Goal: Task Accomplishment & Management: Use online tool/utility

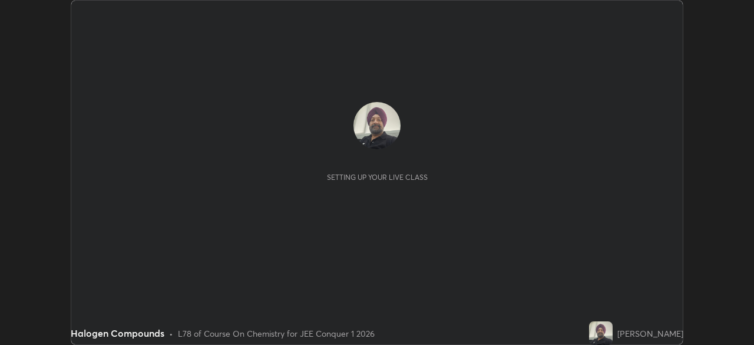
scroll to position [345, 754]
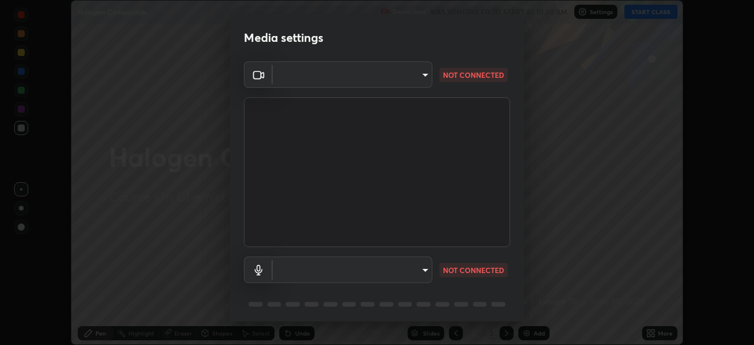
type input "30251ce0796c2ee0dc5d2d3dd8c2e2a63244bb54eceb0ee1850135d5fd661110"
type input "default"
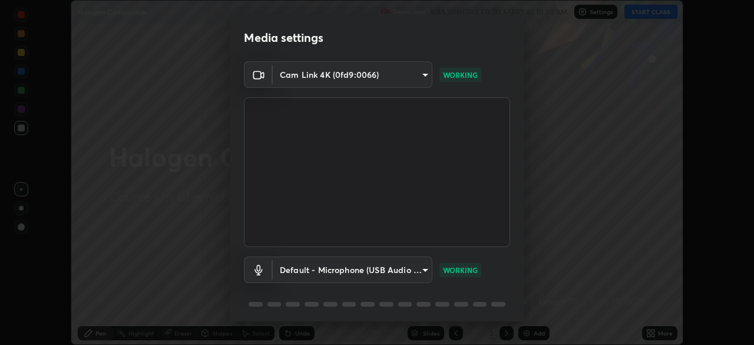
scroll to position [42, 0]
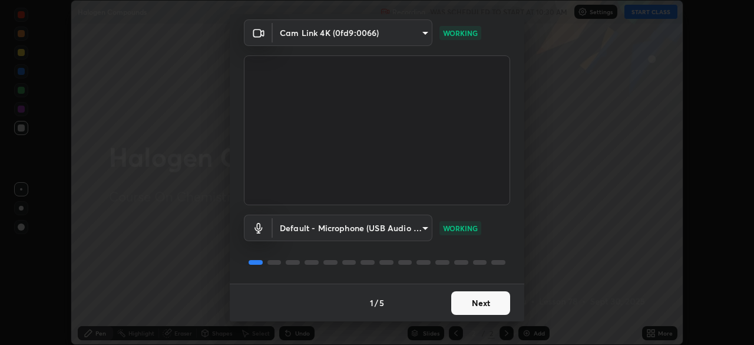
click at [484, 300] on button "Next" at bounding box center [480, 303] width 59 height 24
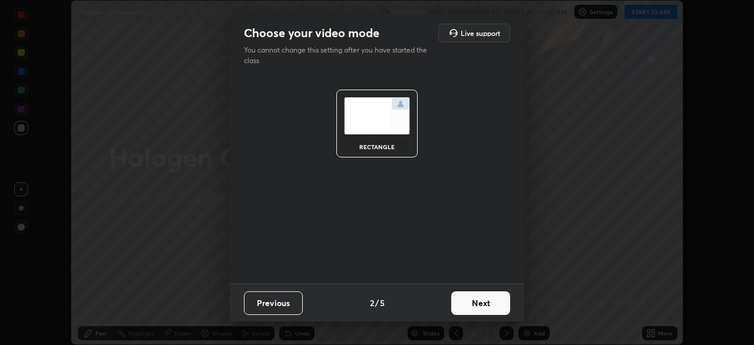
scroll to position [0, 0]
click at [483, 305] on button "Next" at bounding box center [480, 303] width 59 height 24
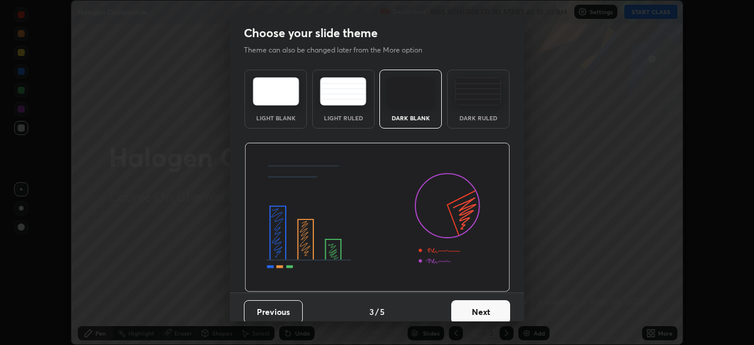
click at [482, 309] on button "Next" at bounding box center [480, 312] width 59 height 24
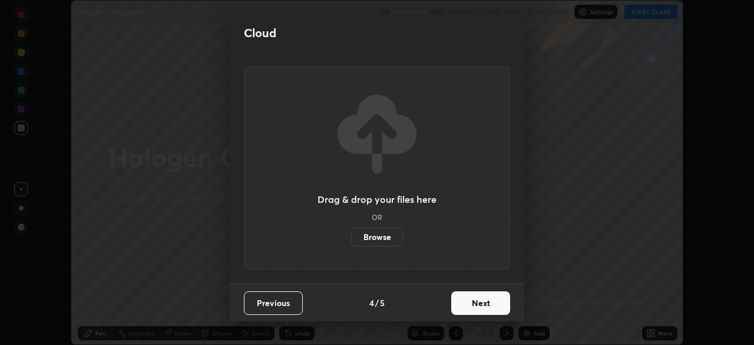
click at [485, 305] on button "Next" at bounding box center [480, 303] width 59 height 24
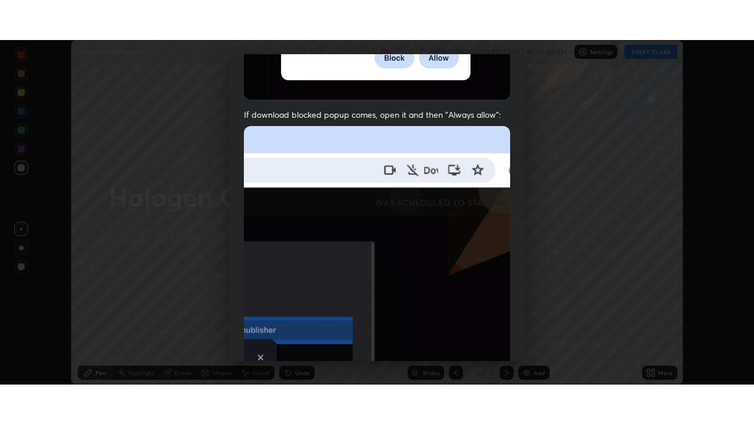
scroll to position [282, 0]
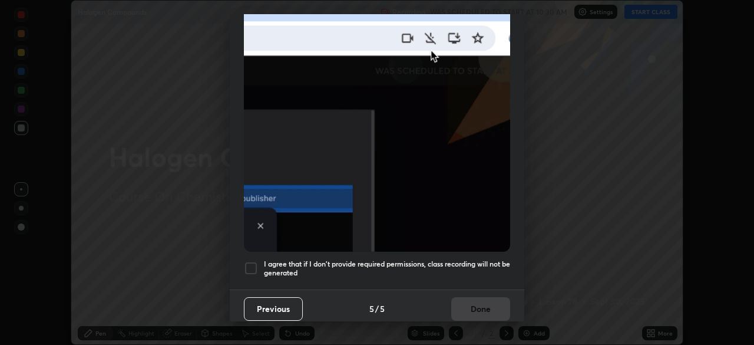
click at [255, 265] on div at bounding box center [251, 268] width 14 height 14
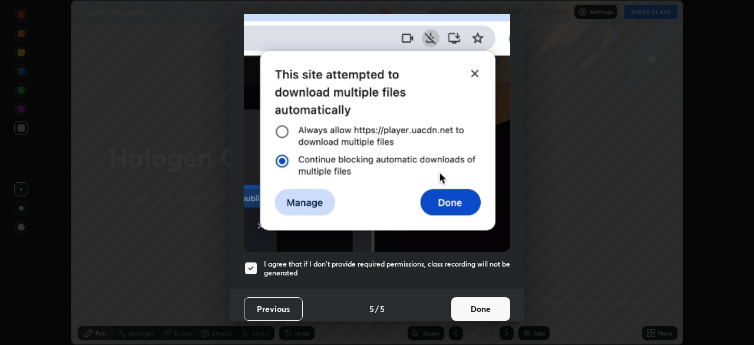
click at [488, 305] on button "Done" at bounding box center [480, 309] width 59 height 24
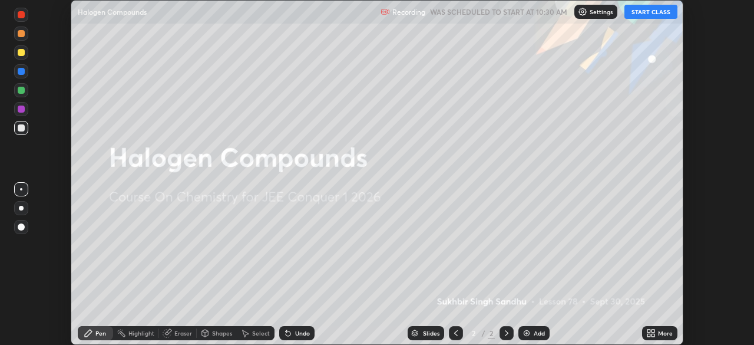
click at [538, 333] on div "Add" at bounding box center [539, 333] width 11 height 6
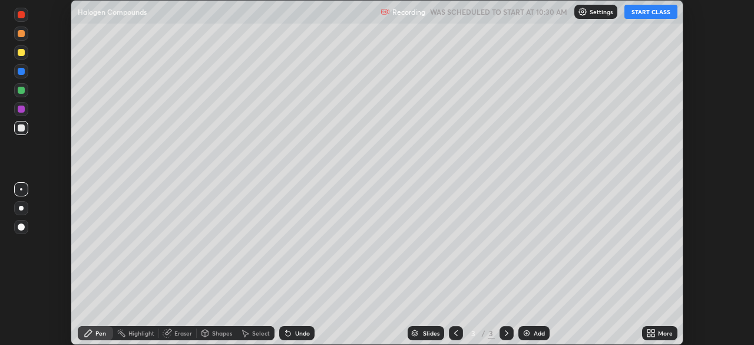
click at [653, 331] on icon at bounding box center [653, 330] width 3 height 3
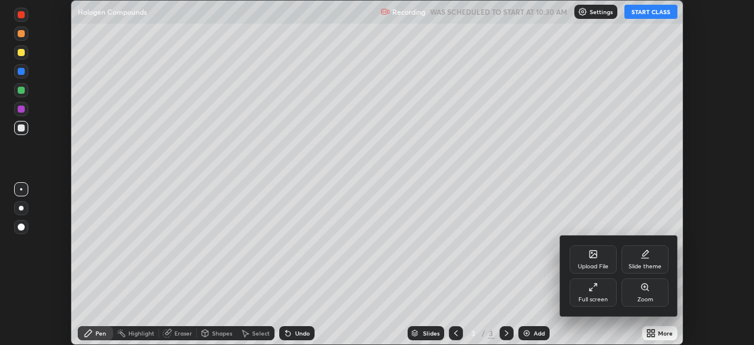
click at [605, 293] on div "Full screen" at bounding box center [593, 292] width 47 height 28
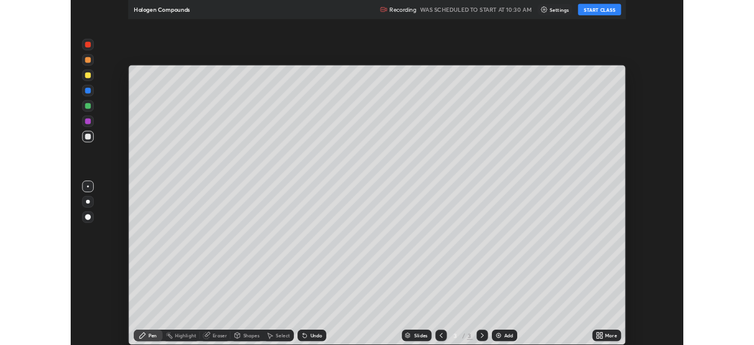
scroll to position [424, 754]
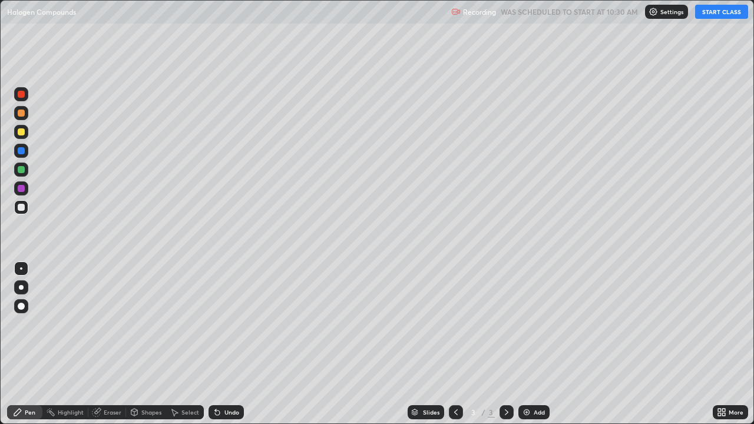
click at [718, 17] on button "START CLASS" at bounding box center [721, 12] width 53 height 14
click at [230, 344] on div "Undo" at bounding box center [232, 413] width 15 height 6
click at [523, 344] on img at bounding box center [526, 412] width 9 height 9
click at [528, 344] on img at bounding box center [526, 412] width 9 height 9
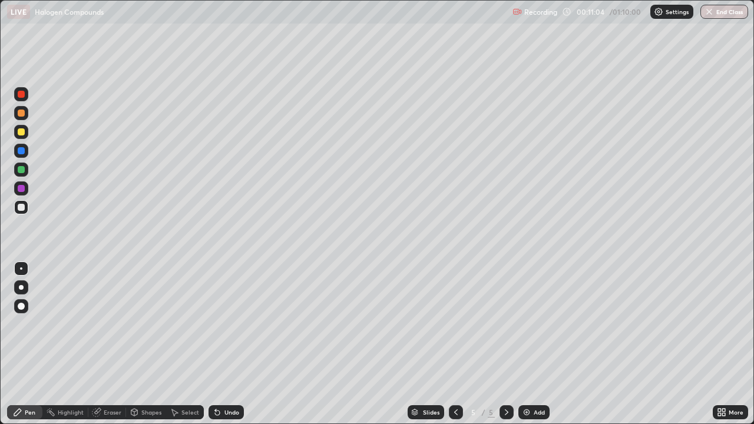
click at [534, 344] on div "Add" at bounding box center [534, 413] width 31 height 14
click at [232, 344] on div "Undo" at bounding box center [232, 413] width 15 height 6
click at [532, 344] on div "Add" at bounding box center [534, 413] width 31 height 14
click at [220, 344] on icon at bounding box center [217, 412] width 9 height 9
click at [26, 172] on div at bounding box center [21, 170] width 14 height 14
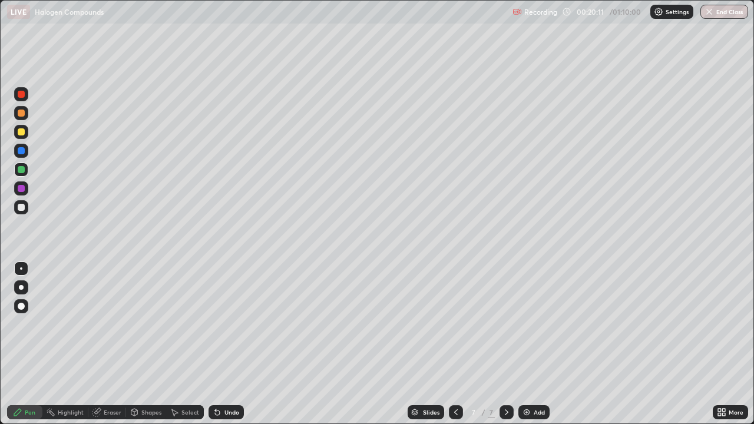
click at [537, 344] on div "Add" at bounding box center [539, 413] width 11 height 6
click at [21, 207] on div at bounding box center [21, 207] width 7 height 7
click at [24, 172] on div at bounding box center [21, 169] width 7 height 7
click at [534, 344] on div "Add" at bounding box center [539, 413] width 11 height 6
click at [23, 209] on div at bounding box center [21, 207] width 7 height 7
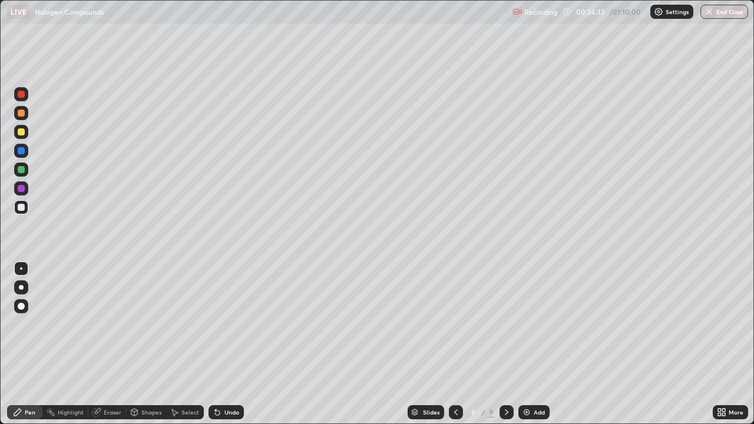
click at [228, 344] on div "Undo" at bounding box center [232, 413] width 15 height 6
click at [539, 344] on div "Add" at bounding box center [539, 413] width 11 height 6
click at [222, 344] on div "Undo" at bounding box center [226, 413] width 35 height 14
click at [529, 344] on img at bounding box center [526, 412] width 9 height 9
click at [226, 344] on div "Undo" at bounding box center [232, 413] width 15 height 6
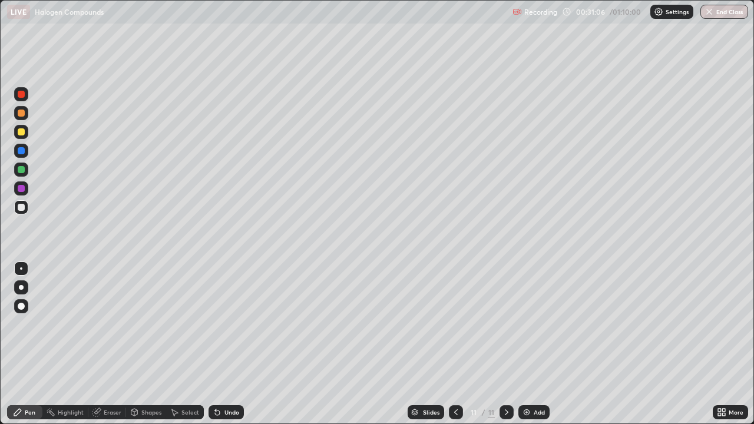
click at [225, 344] on div "Undo" at bounding box center [232, 413] width 15 height 6
click at [525, 344] on img at bounding box center [526, 412] width 9 height 9
click at [225, 344] on div "Undo" at bounding box center [232, 413] width 15 height 6
click at [226, 344] on div "Undo" at bounding box center [232, 413] width 15 height 6
click at [229, 344] on div "Undo" at bounding box center [232, 413] width 15 height 6
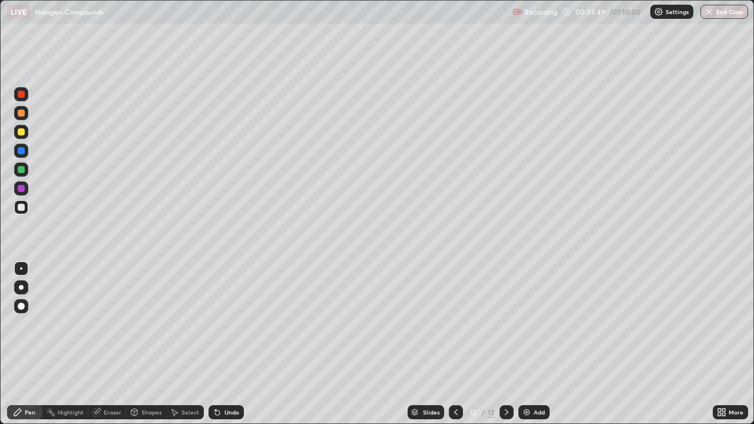
click at [230, 344] on div "Undo" at bounding box center [232, 413] width 15 height 6
click at [225, 344] on div "Undo" at bounding box center [232, 413] width 15 height 6
click at [233, 344] on div "Undo" at bounding box center [232, 413] width 15 height 6
click at [232, 344] on div "Undo" at bounding box center [232, 413] width 15 height 6
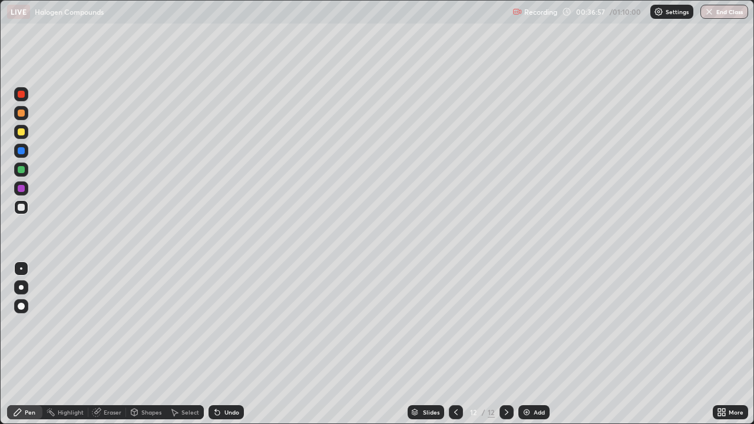
click at [530, 344] on div "Add" at bounding box center [534, 413] width 31 height 14
click at [22, 135] on div at bounding box center [21, 131] width 7 height 7
click at [22, 212] on div at bounding box center [21, 207] width 14 height 14
click at [23, 131] on div at bounding box center [21, 131] width 7 height 7
click at [25, 213] on div at bounding box center [21, 207] width 14 height 14
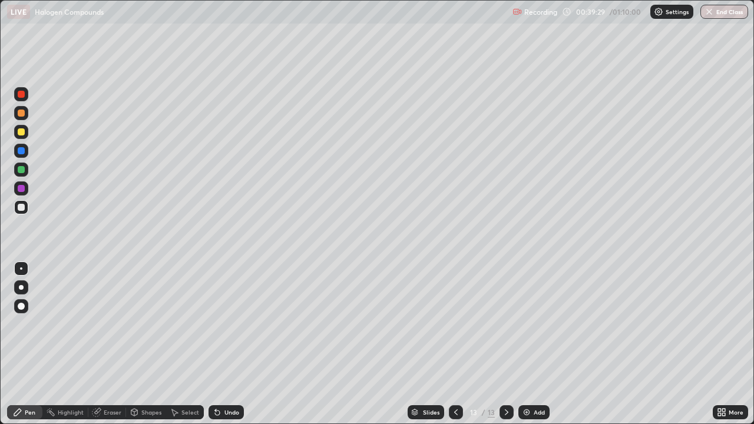
click at [19, 130] on div at bounding box center [21, 131] width 7 height 7
click at [21, 207] on div at bounding box center [21, 207] width 7 height 7
click at [20, 133] on div at bounding box center [21, 131] width 7 height 7
click at [536, 344] on div "Add" at bounding box center [539, 413] width 11 height 6
click at [23, 207] on div at bounding box center [21, 207] width 7 height 7
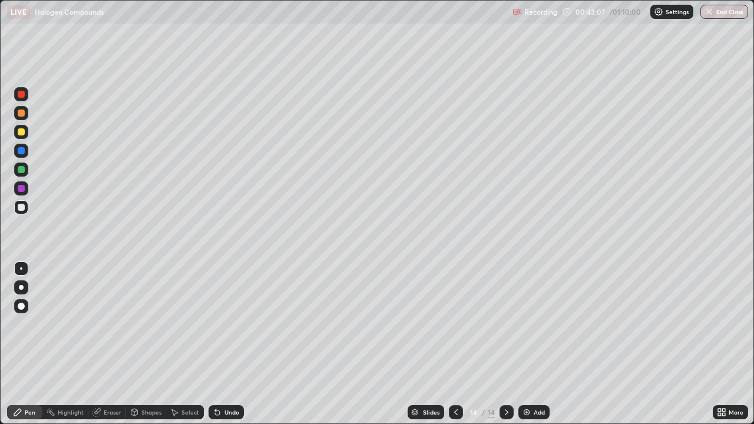
click at [18, 171] on div at bounding box center [21, 169] width 7 height 7
click at [526, 344] on img at bounding box center [526, 412] width 9 height 9
click at [22, 207] on div at bounding box center [21, 207] width 7 height 7
click at [217, 344] on icon at bounding box center [217, 413] width 5 height 5
click at [19, 133] on div at bounding box center [21, 131] width 7 height 7
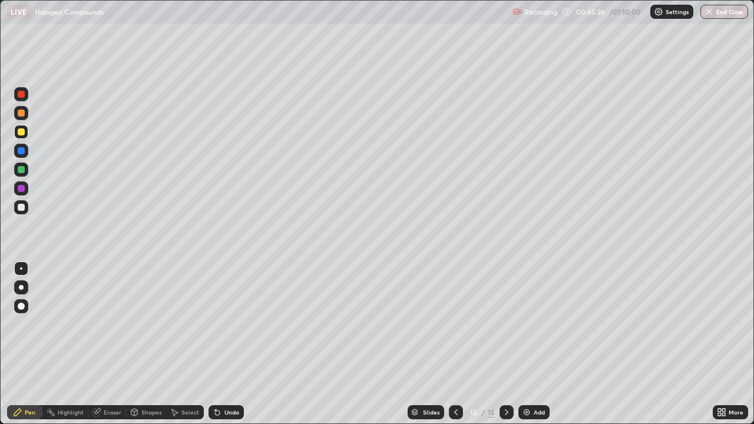
click at [21, 207] on div at bounding box center [21, 207] width 7 height 7
click at [534, 344] on div "Add" at bounding box center [539, 413] width 11 height 6
click at [21, 133] on div at bounding box center [21, 131] width 7 height 7
click at [19, 209] on div at bounding box center [21, 207] width 7 height 7
click at [23, 134] on div at bounding box center [21, 131] width 7 height 7
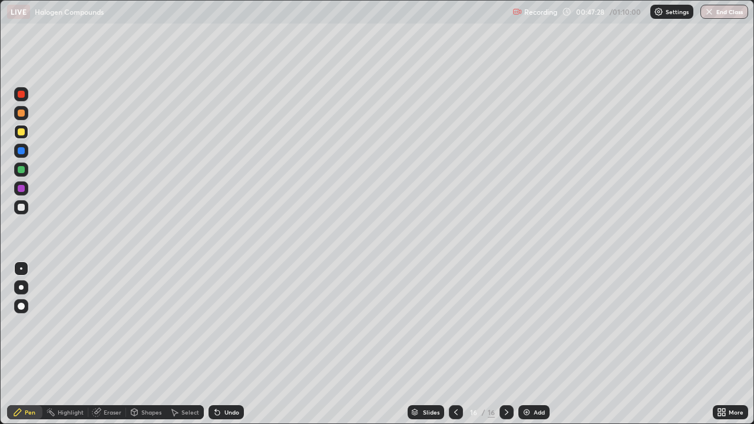
click at [22, 208] on div at bounding box center [21, 207] width 7 height 7
click at [232, 344] on div "Undo" at bounding box center [226, 413] width 35 height 14
click at [229, 344] on div "Undo" at bounding box center [232, 413] width 15 height 6
click at [233, 344] on div "Undo" at bounding box center [232, 413] width 15 height 6
click at [528, 344] on img at bounding box center [526, 412] width 9 height 9
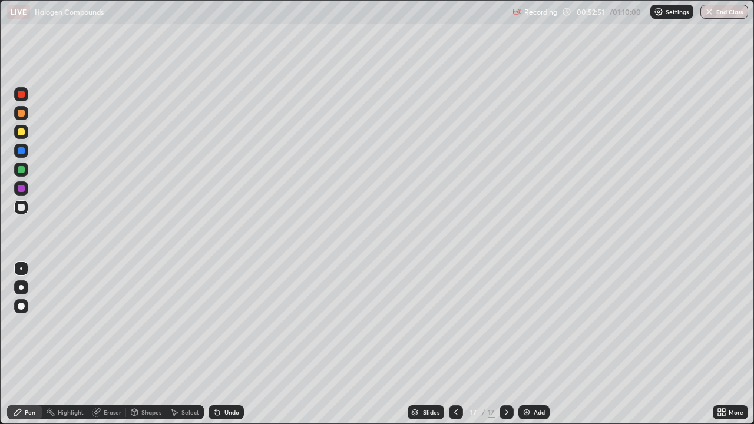
click at [533, 344] on div "Add" at bounding box center [534, 413] width 31 height 14
click at [525, 344] on img at bounding box center [526, 412] width 9 height 9
click at [216, 344] on icon at bounding box center [217, 413] width 5 height 5
click at [520, 344] on div "Add" at bounding box center [534, 413] width 31 height 14
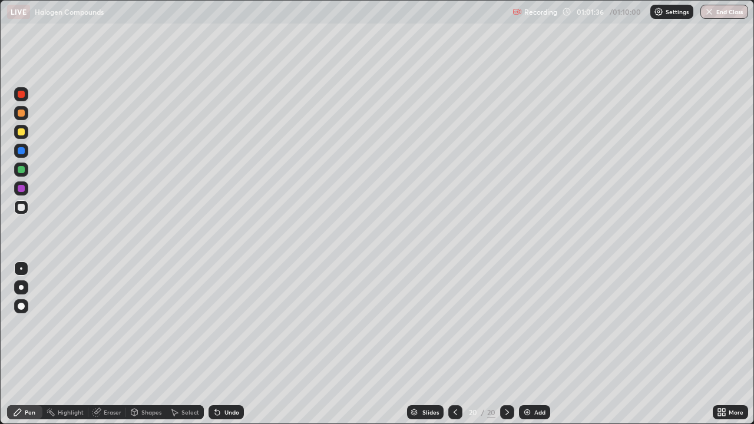
click at [530, 344] on img at bounding box center [527, 412] width 9 height 9
click at [537, 344] on div "Add" at bounding box center [539, 413] width 11 height 6
click at [232, 344] on div "Undo" at bounding box center [232, 413] width 15 height 6
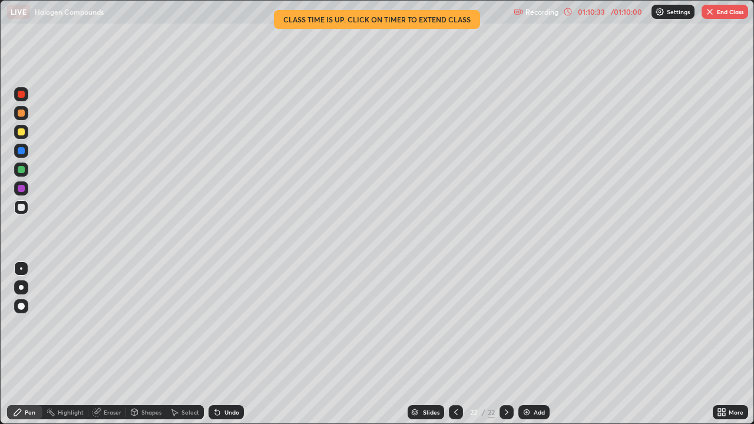
click at [706, 10] on img "button" at bounding box center [710, 11] width 9 height 9
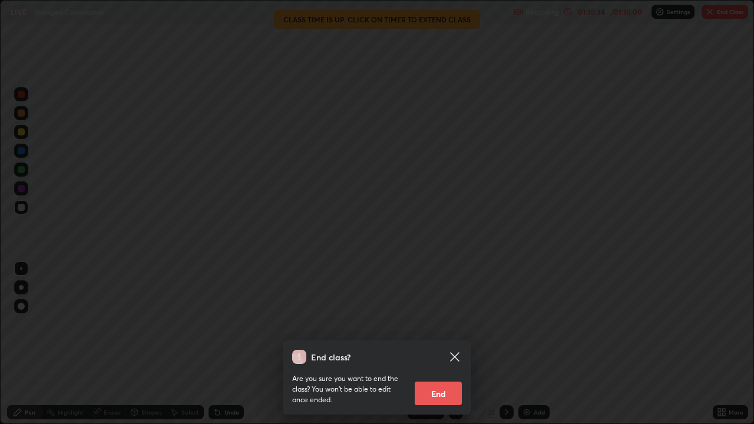
click at [443, 344] on button "End" at bounding box center [438, 394] width 47 height 24
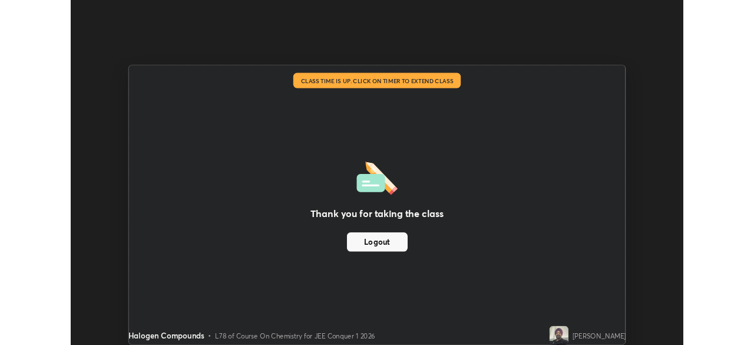
scroll to position [58596, 58186]
